Goal: Information Seeking & Learning: Learn about a topic

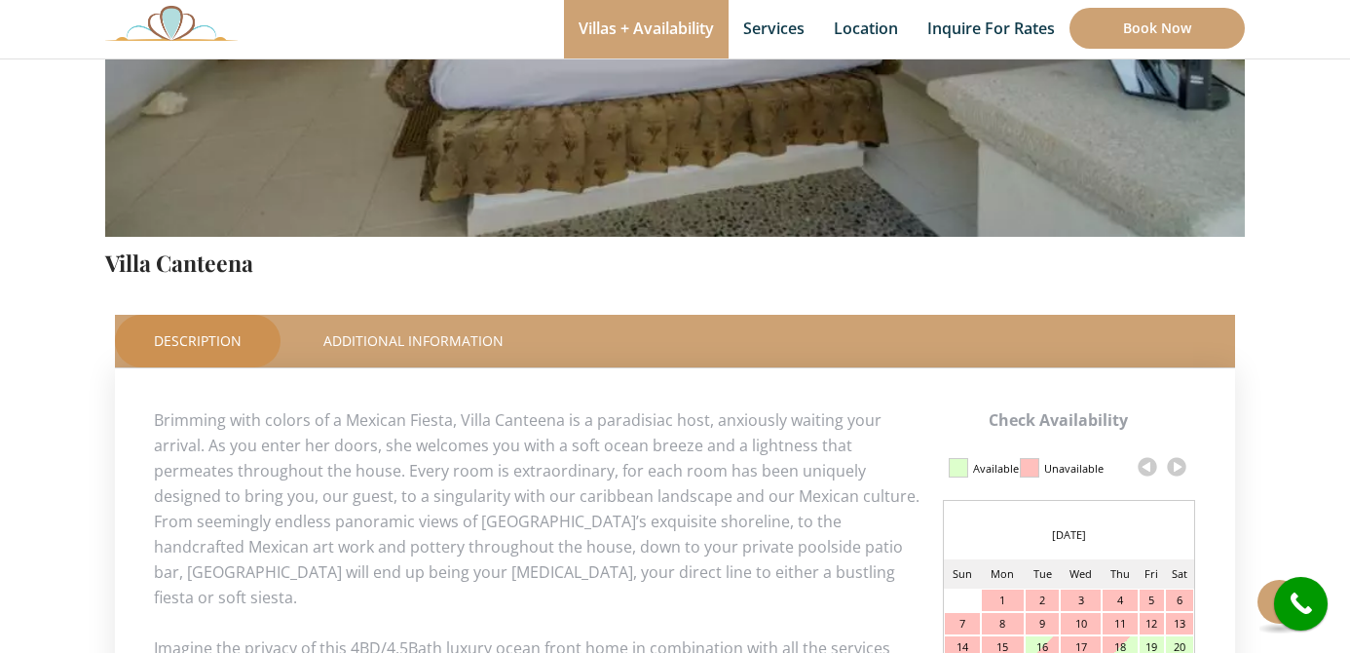
scroll to position [685, 0]
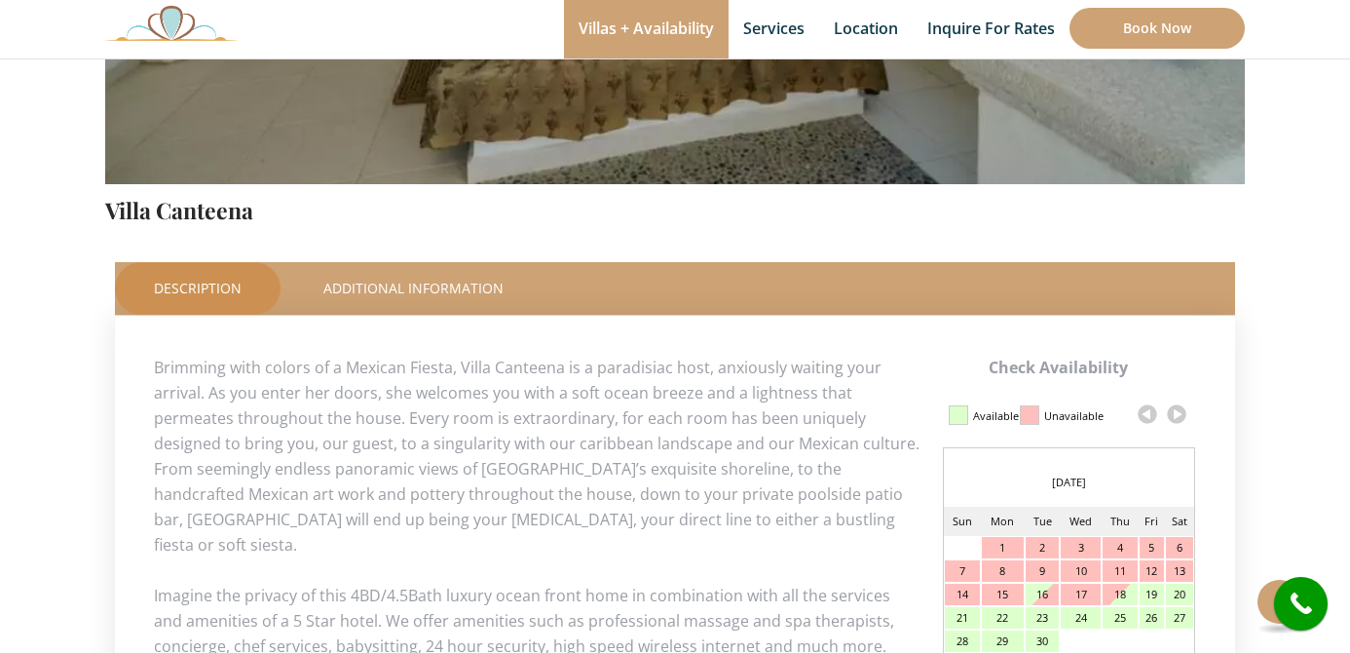
click at [1176, 410] on link at bounding box center [1176, 413] width 29 height 29
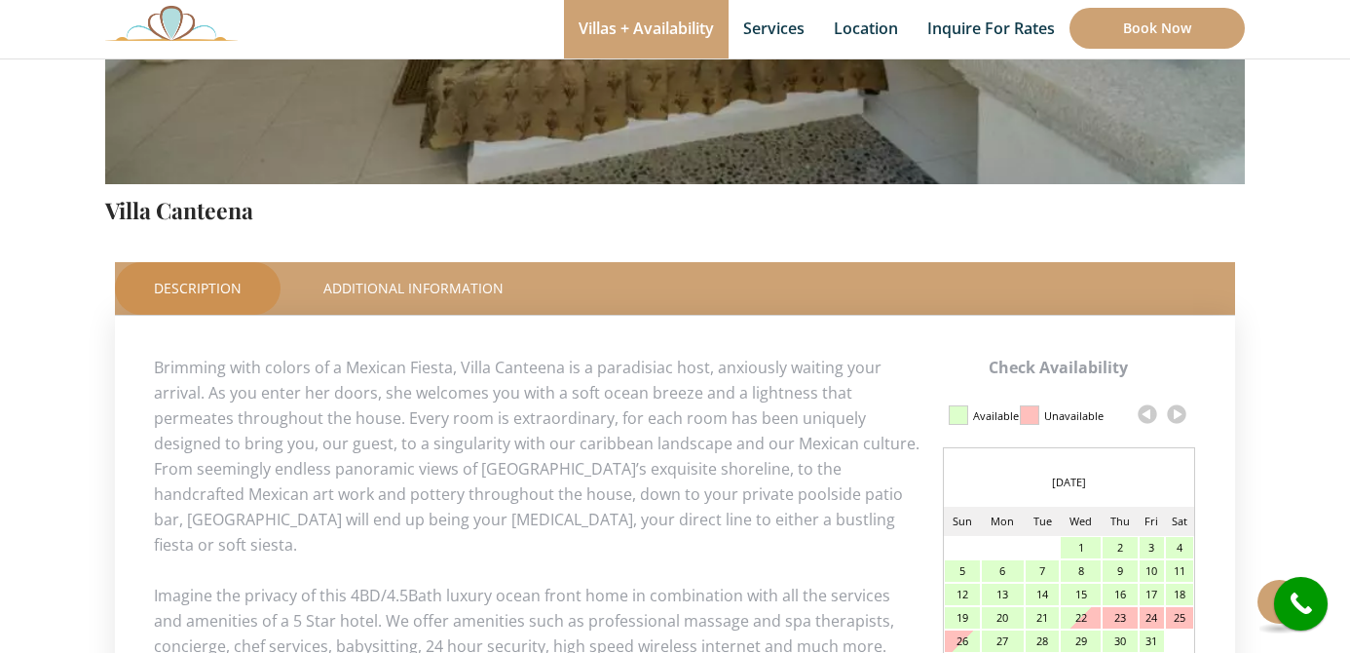
click at [1176, 410] on link at bounding box center [1176, 413] width 29 height 29
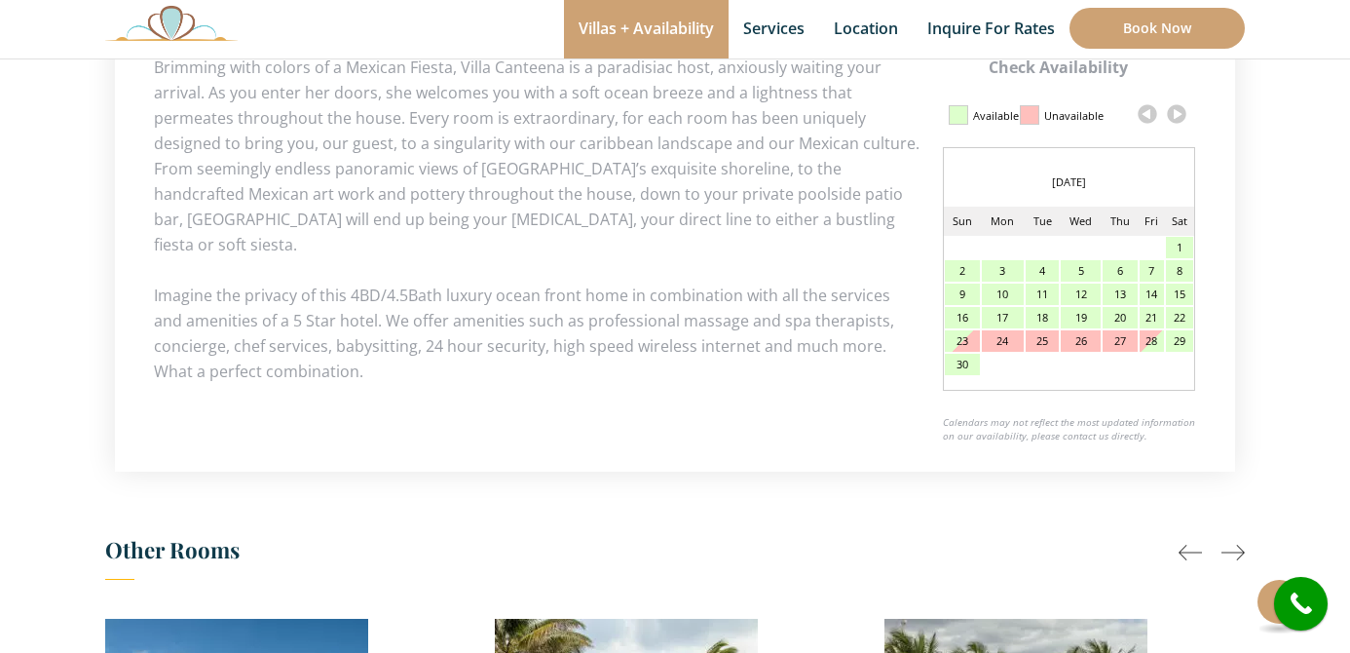
scroll to position [987, 0]
click at [1183, 116] on link at bounding box center [1176, 111] width 29 height 29
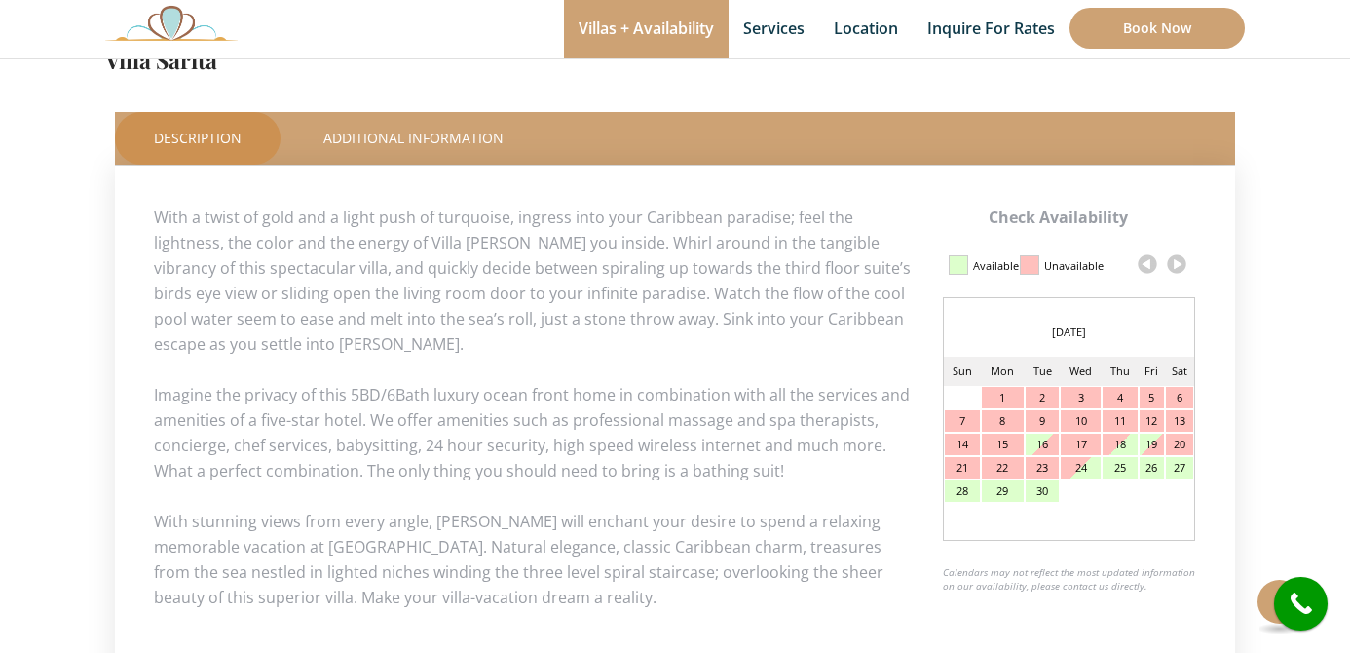
scroll to position [967, 0]
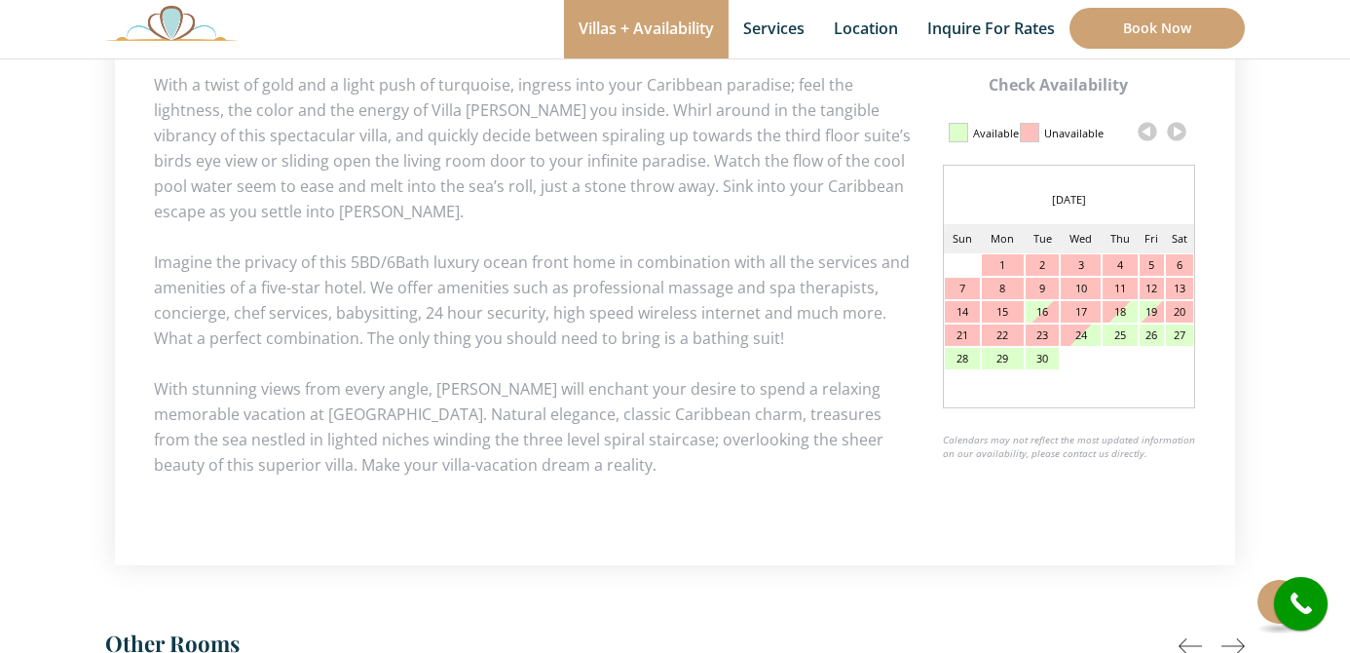
click at [1169, 138] on link at bounding box center [1176, 131] width 29 height 29
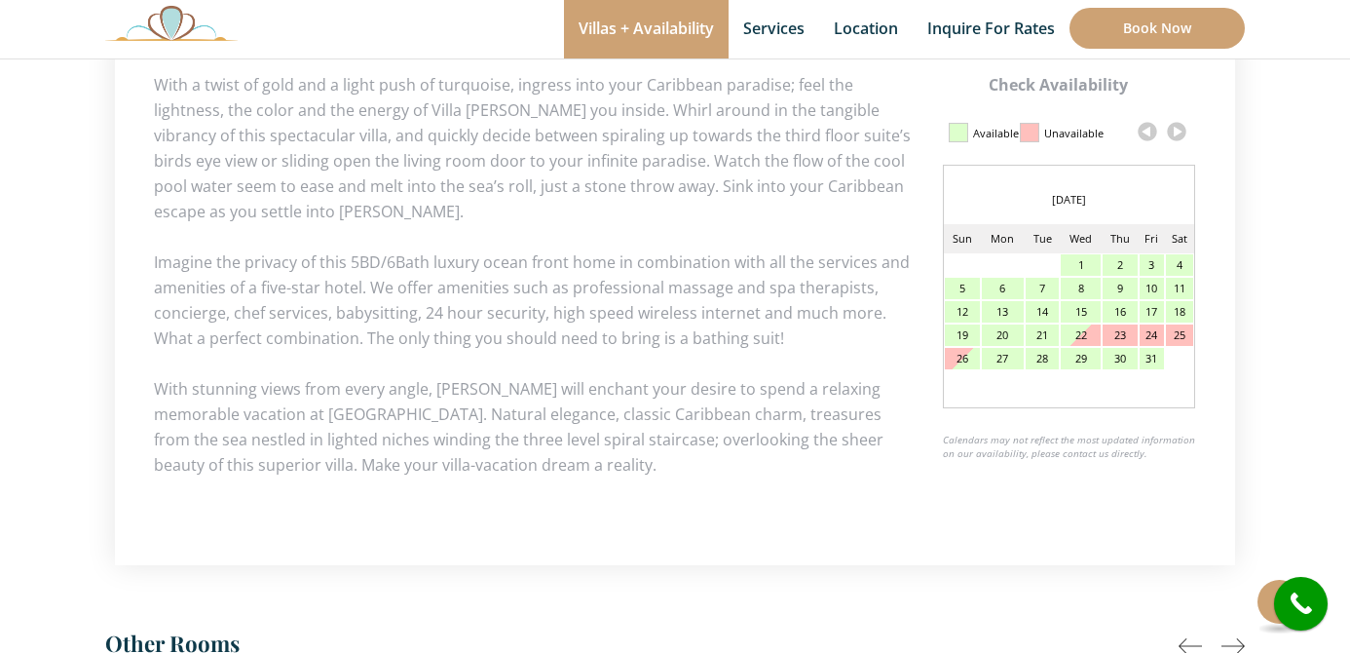
click at [1169, 139] on link at bounding box center [1176, 131] width 29 height 29
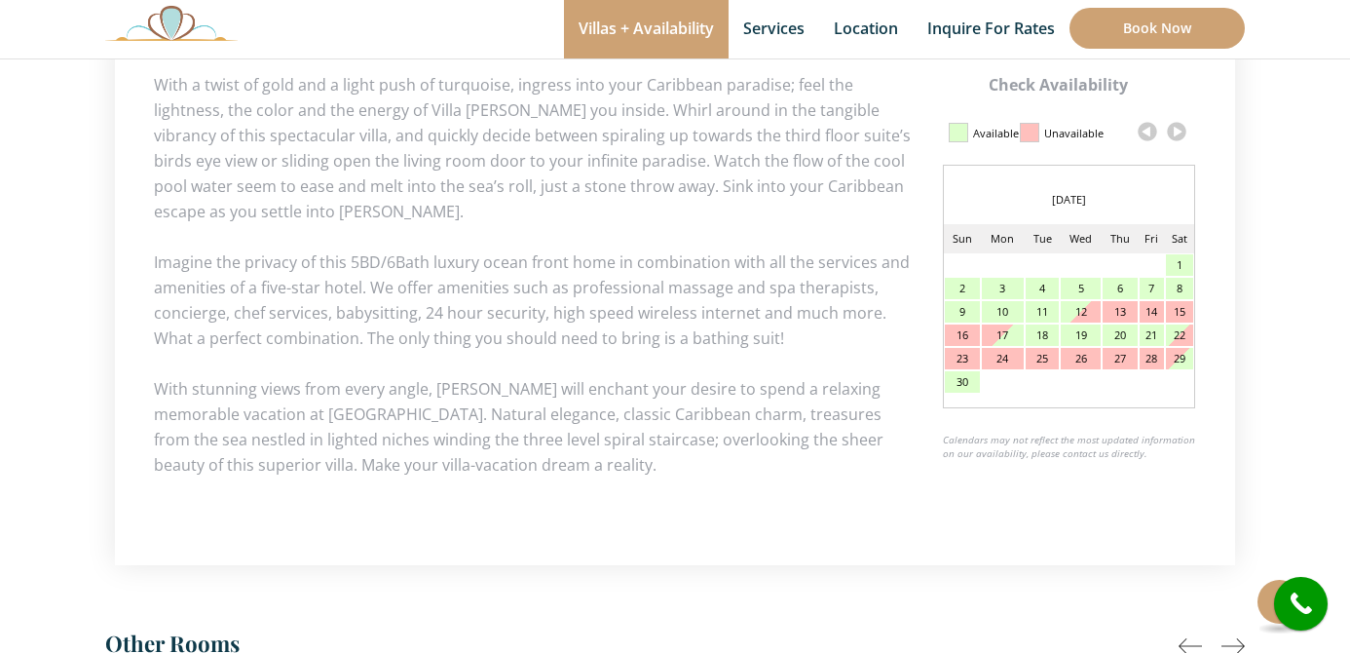
click at [1169, 139] on link at bounding box center [1176, 131] width 29 height 29
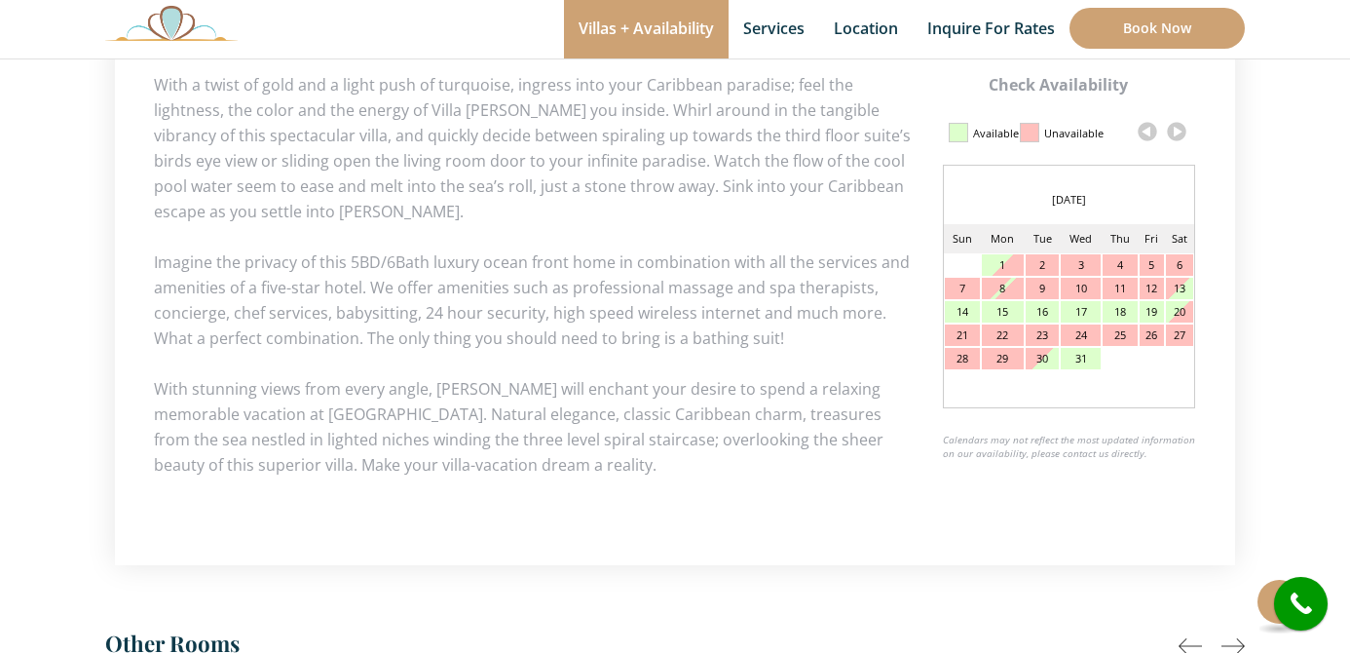
click at [1176, 133] on link at bounding box center [1176, 131] width 29 height 29
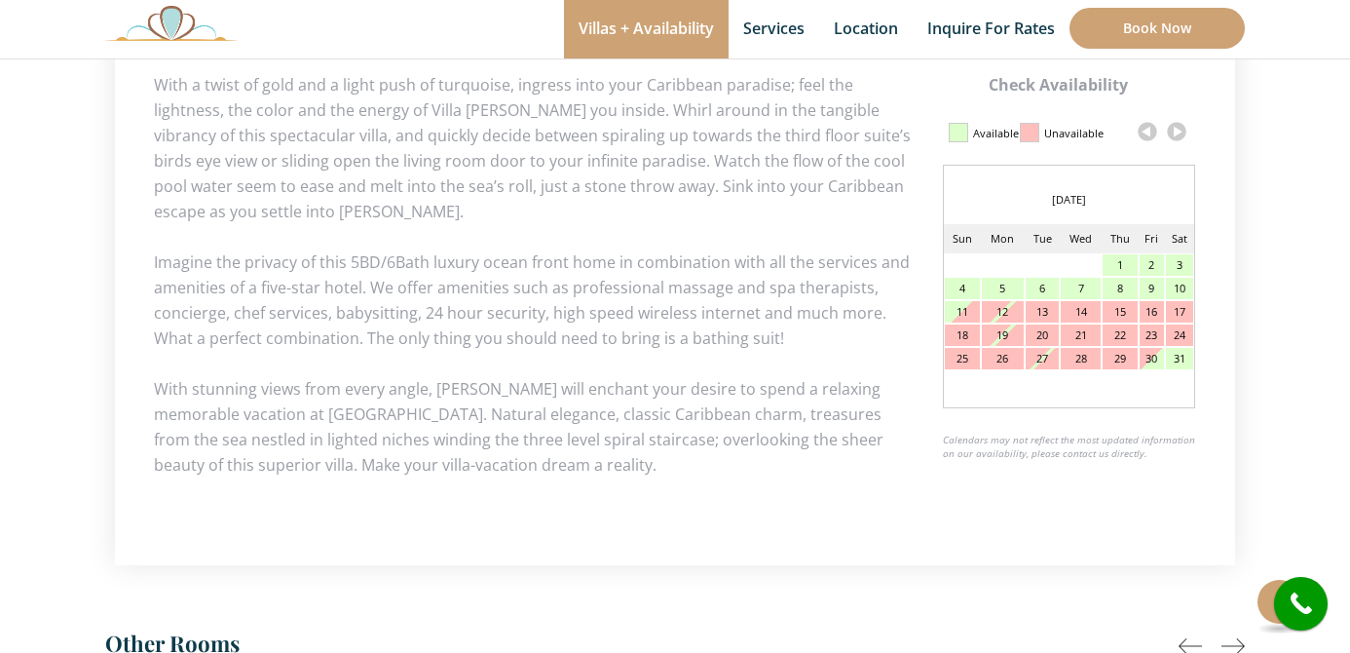
click at [1146, 127] on link at bounding box center [1147, 131] width 29 height 29
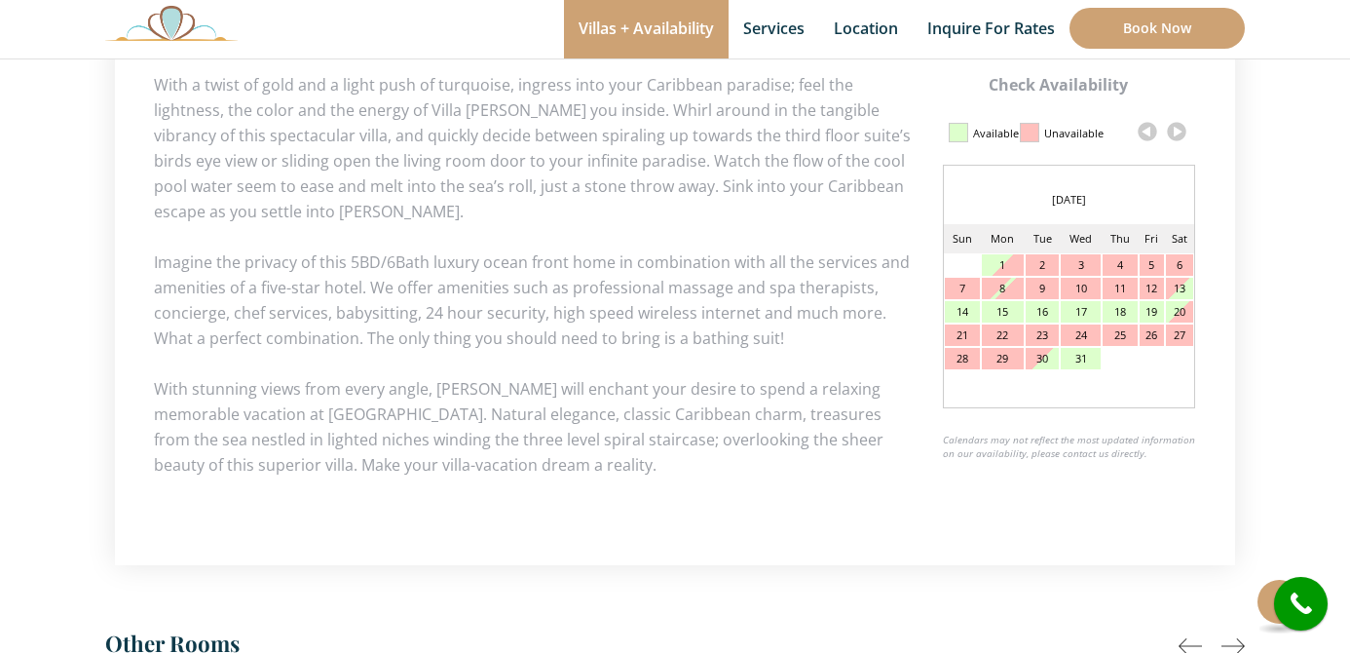
click at [1179, 133] on link at bounding box center [1176, 131] width 29 height 29
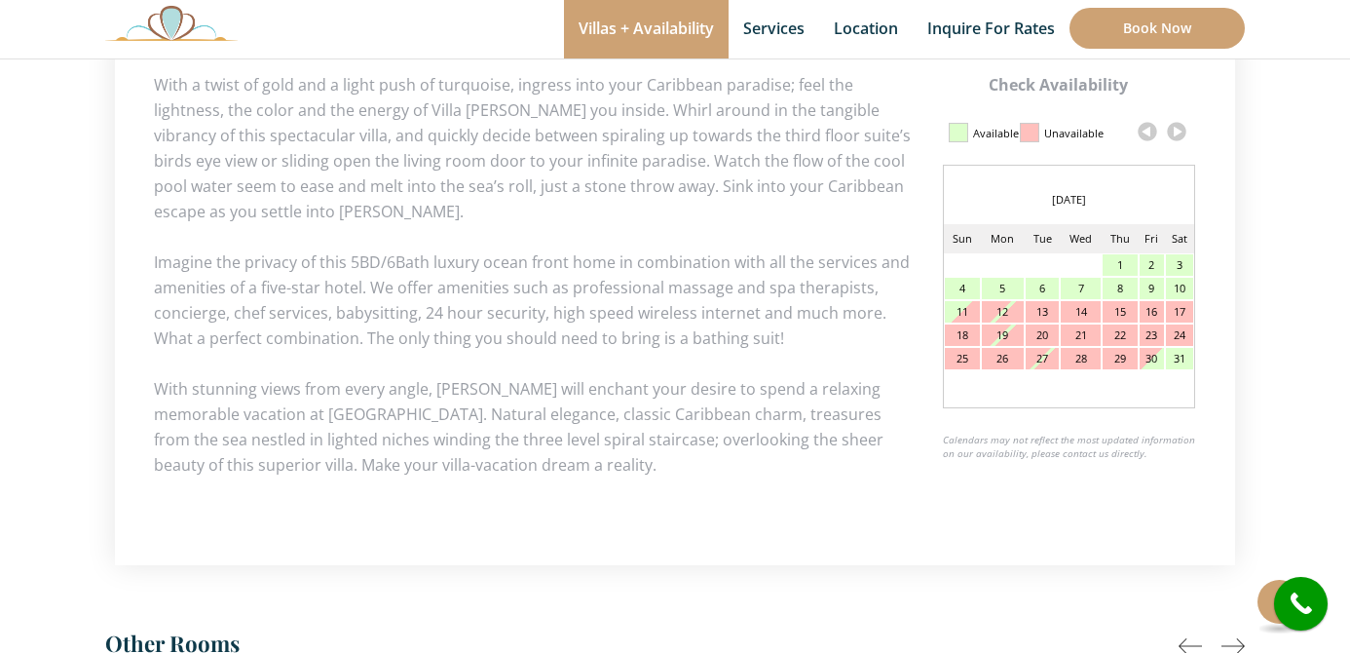
click at [1175, 126] on link at bounding box center [1176, 131] width 29 height 29
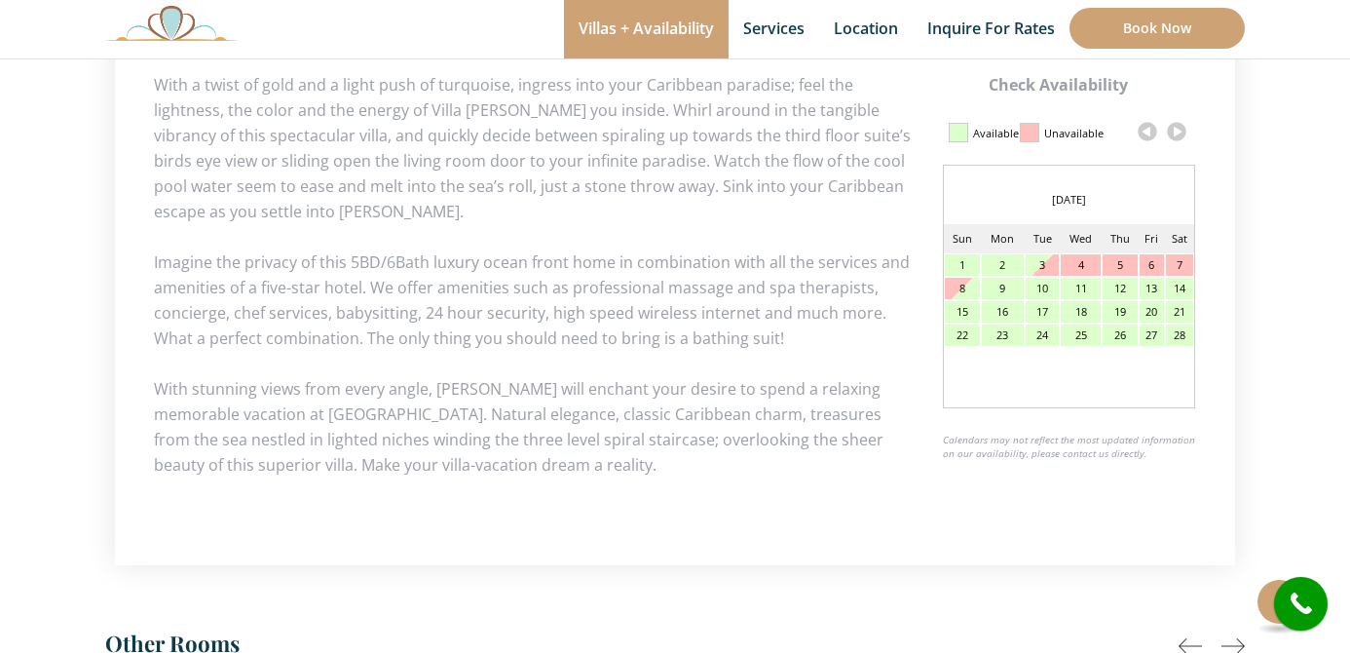
click at [1147, 127] on link at bounding box center [1147, 131] width 29 height 29
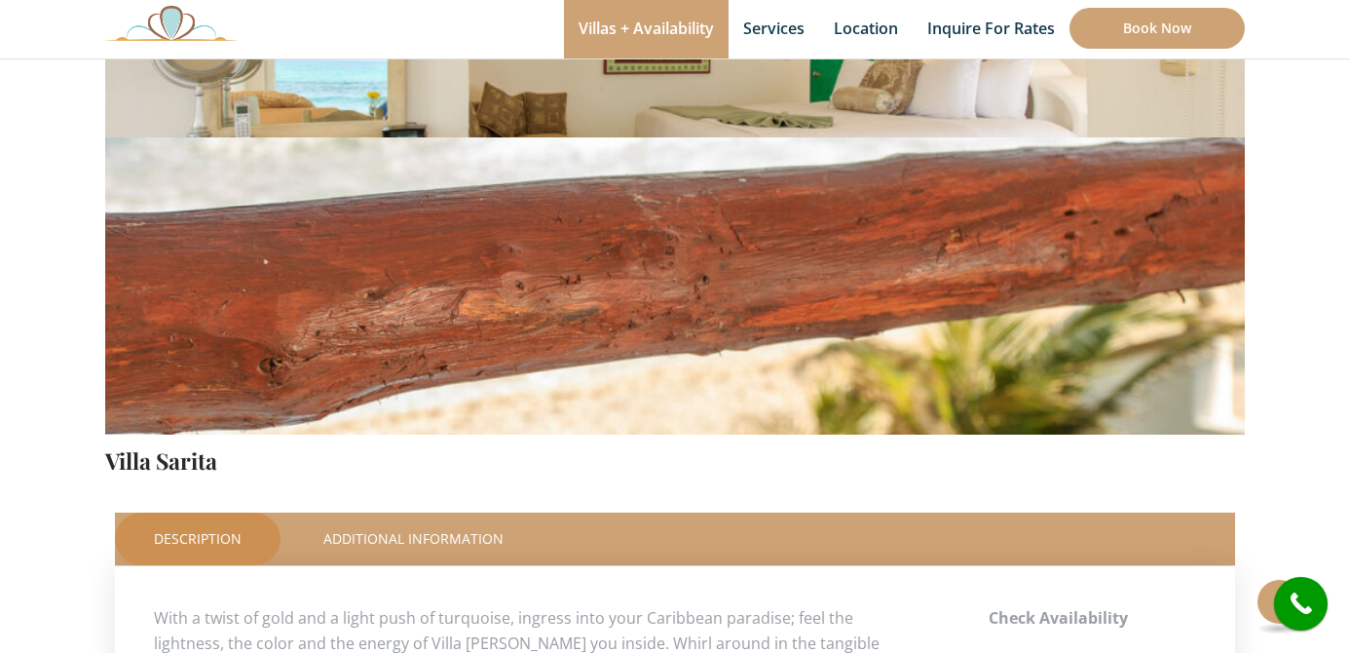
scroll to position [0, 0]
